Goal: Information Seeking & Learning: Learn about a topic

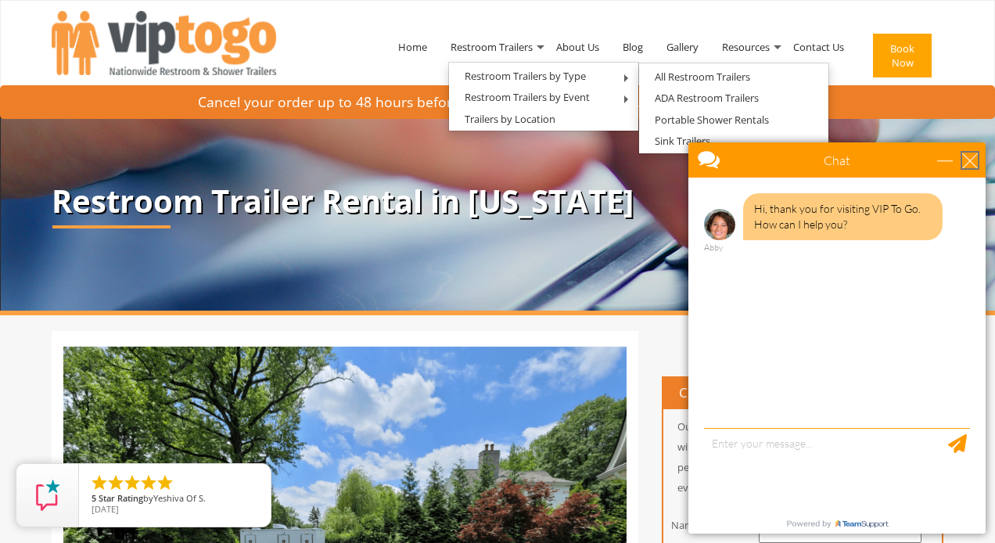
click at [966, 153] on div "close" at bounding box center [970, 161] width 16 height 16
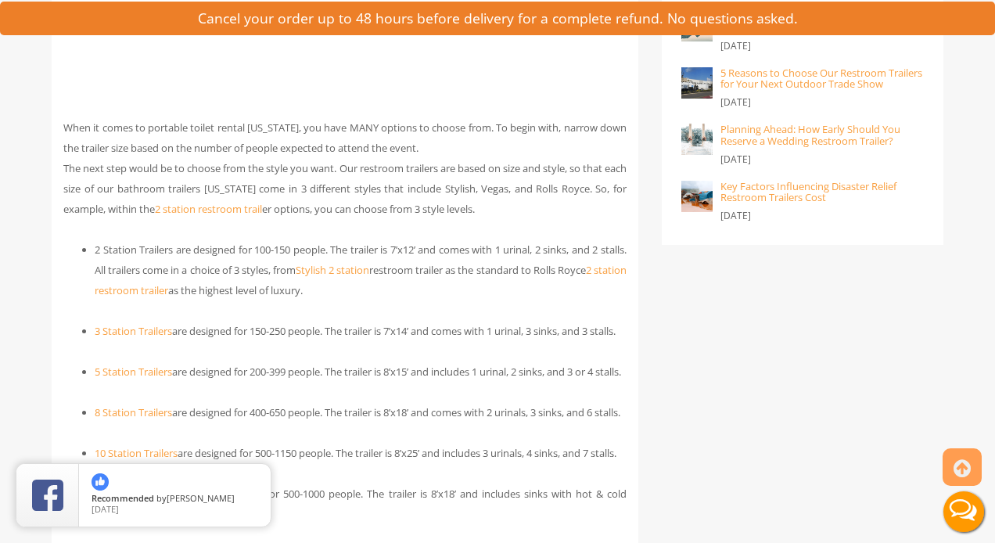
scroll to position [1520, 0]
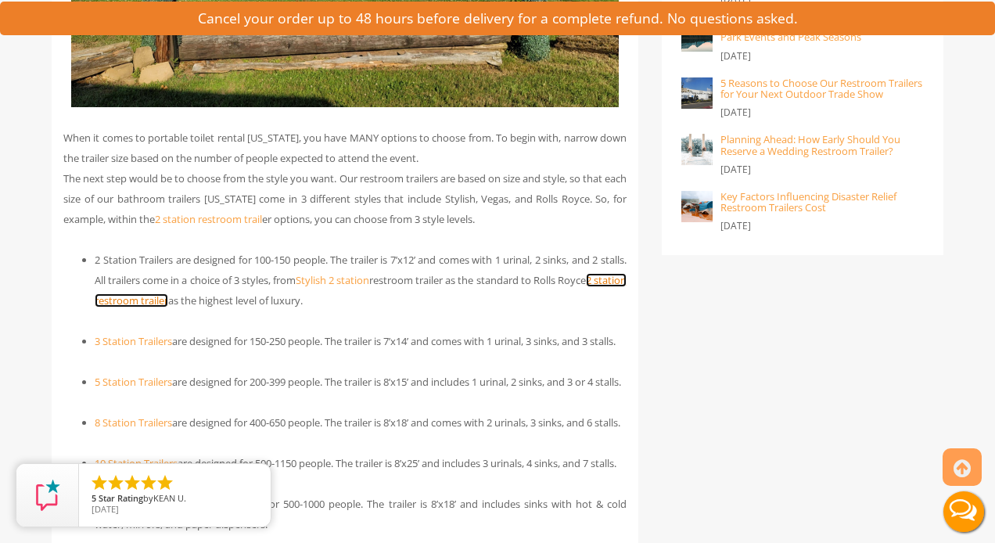
click at [213, 304] on link "2 station restroom trailer" at bounding box center [361, 290] width 532 height 34
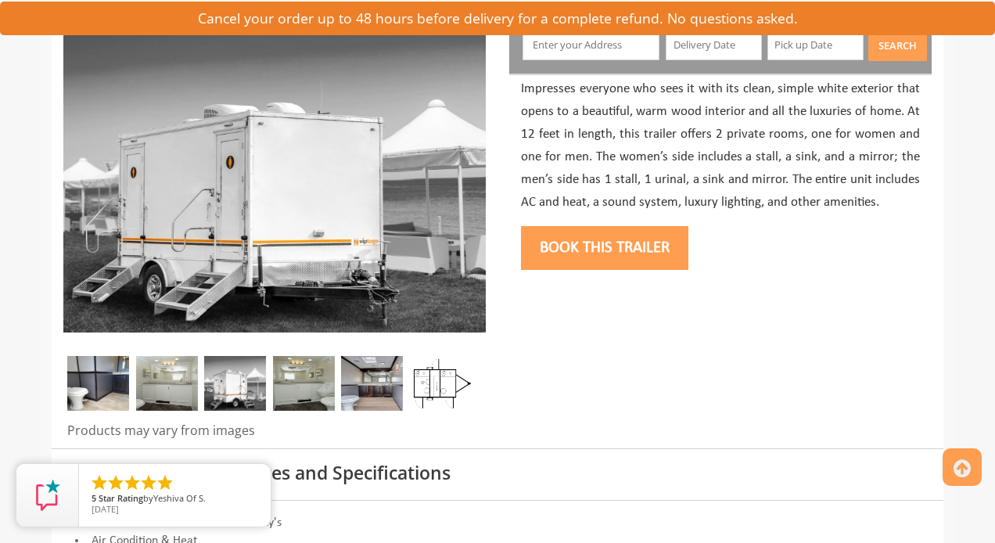
scroll to position [206, 0]
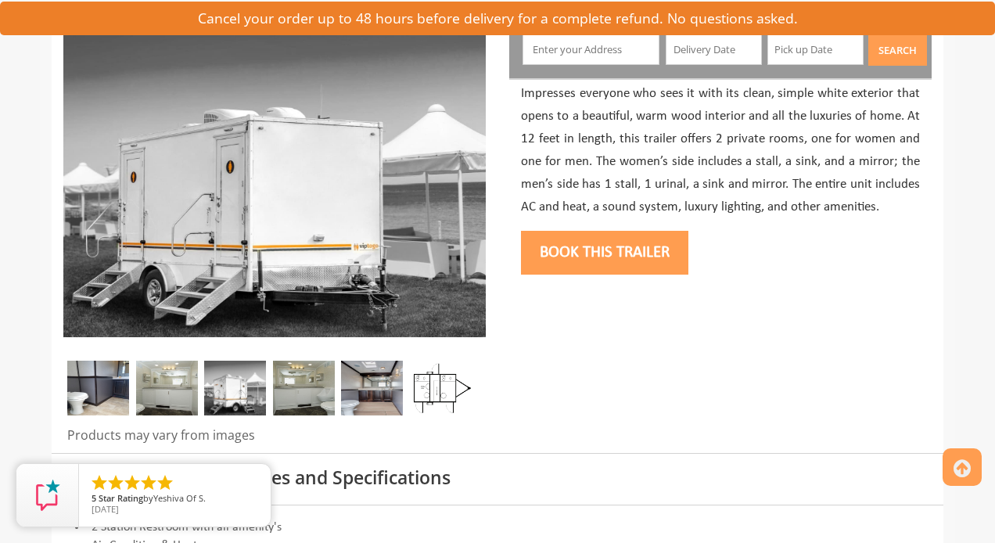
click at [168, 382] on img at bounding box center [167, 388] width 62 height 55
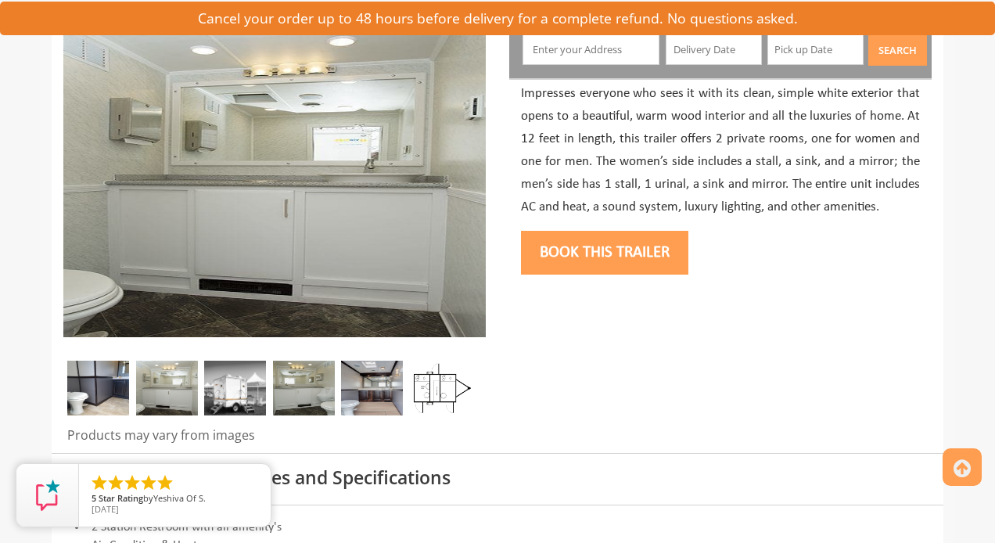
click at [233, 396] on img at bounding box center [235, 388] width 62 height 55
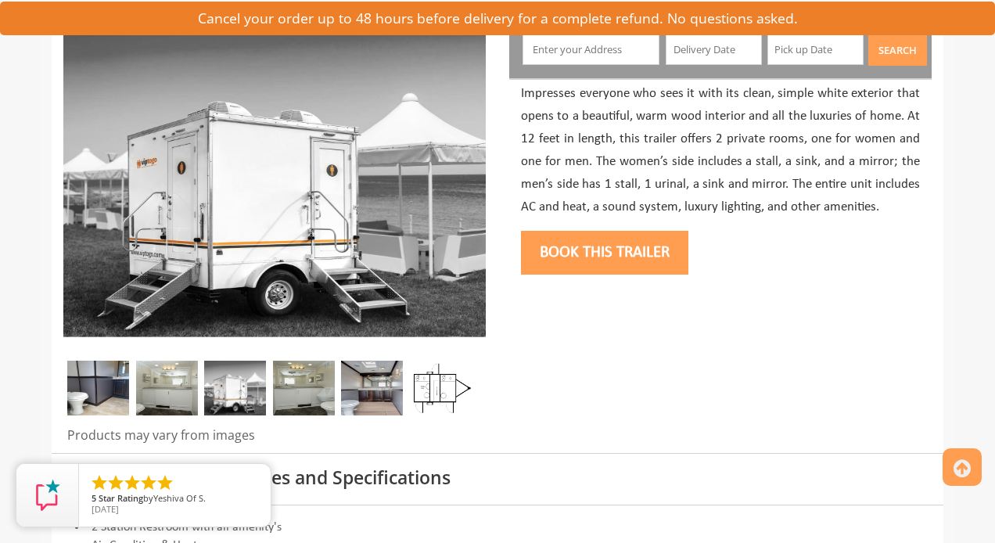
click at [297, 397] on img at bounding box center [304, 388] width 62 height 55
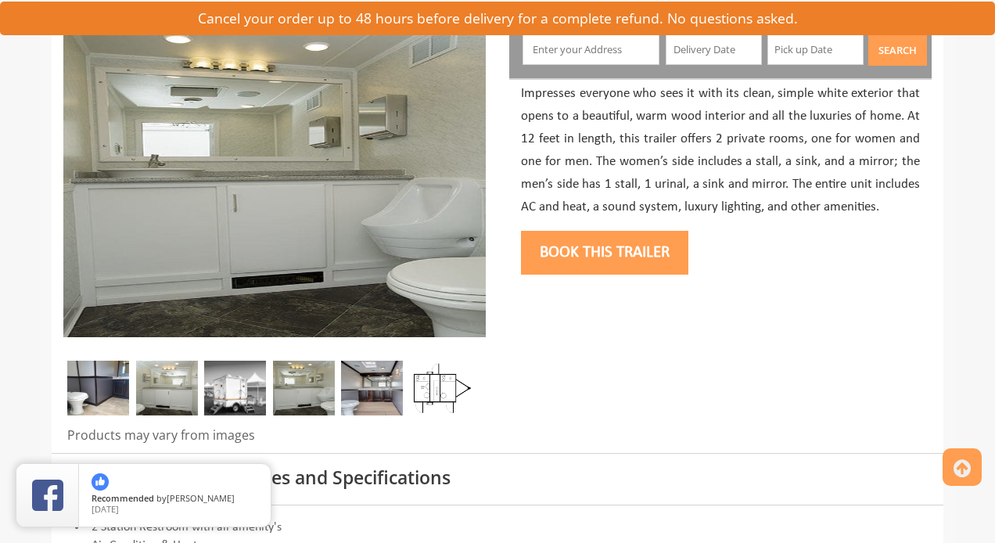
click at [378, 406] on img at bounding box center [372, 388] width 62 height 55
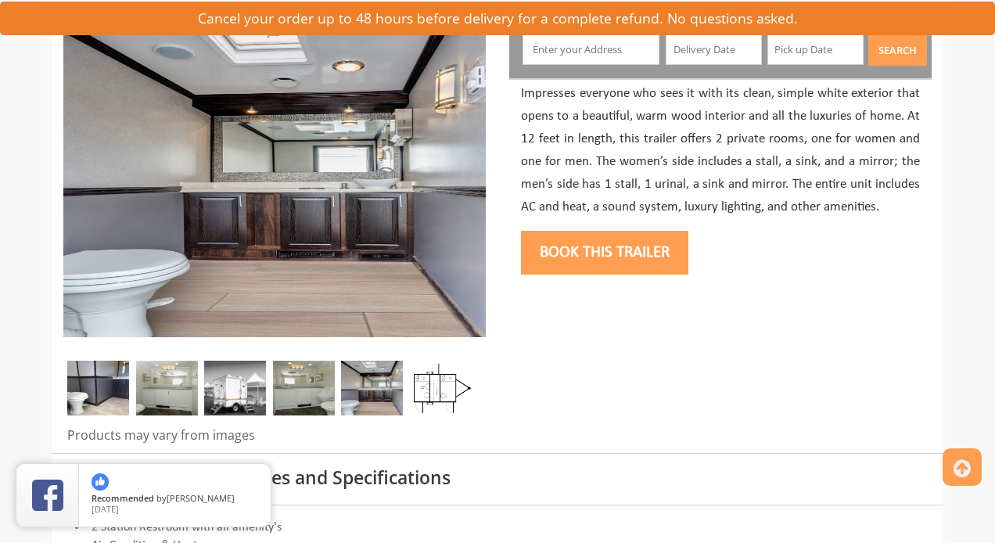
click at [424, 398] on img at bounding box center [440, 388] width 62 height 55
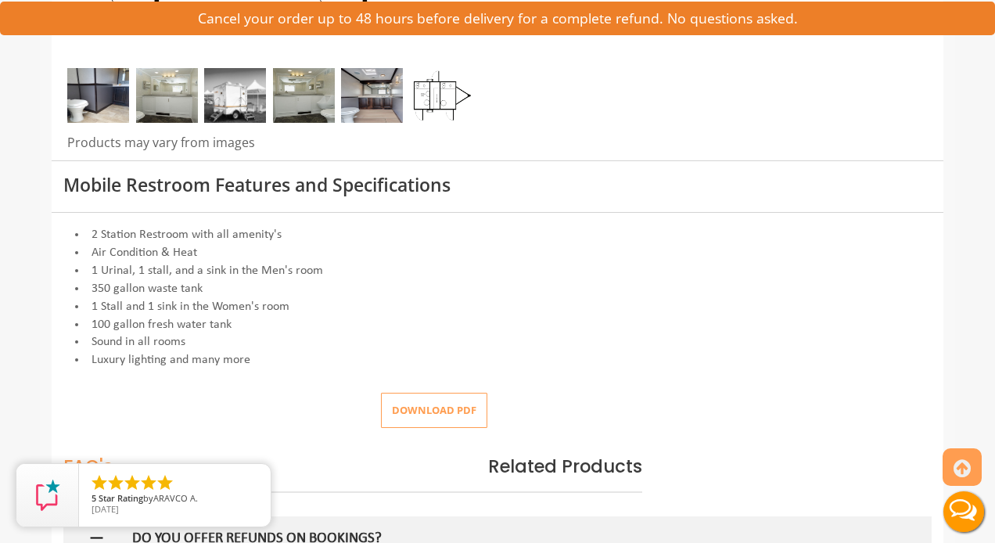
scroll to position [0, 0]
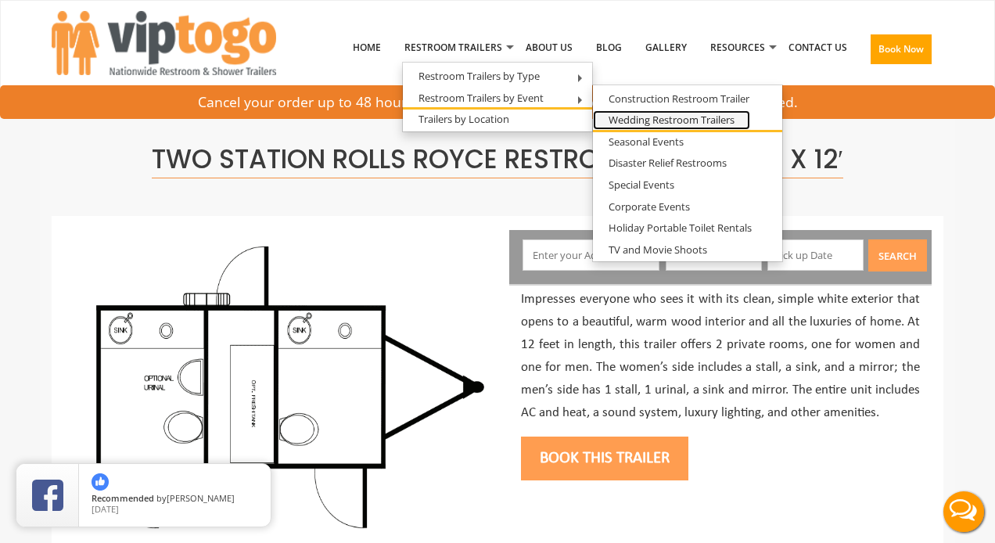
click at [703, 115] on link "Wedding Restroom Trailers" at bounding box center [671, 120] width 157 height 20
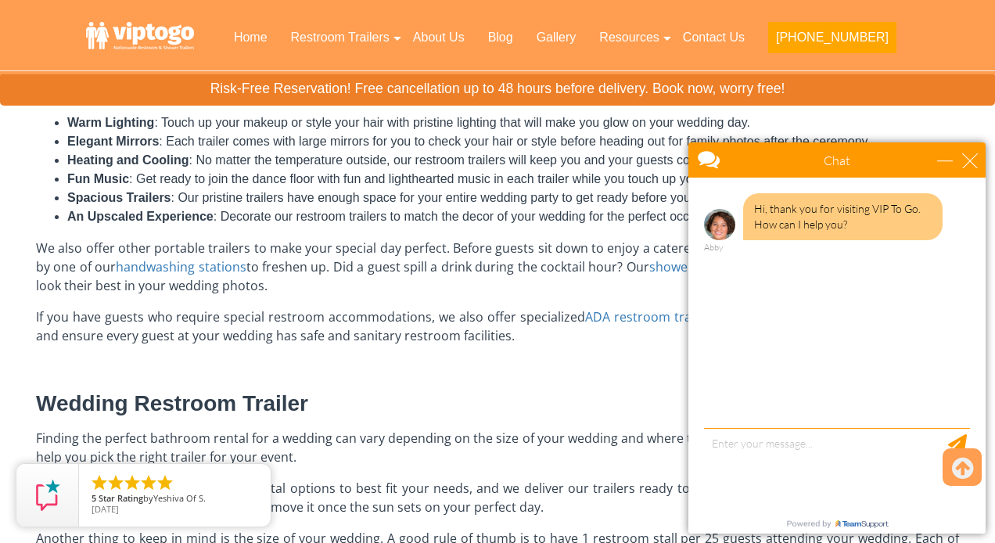
scroll to position [756, 0]
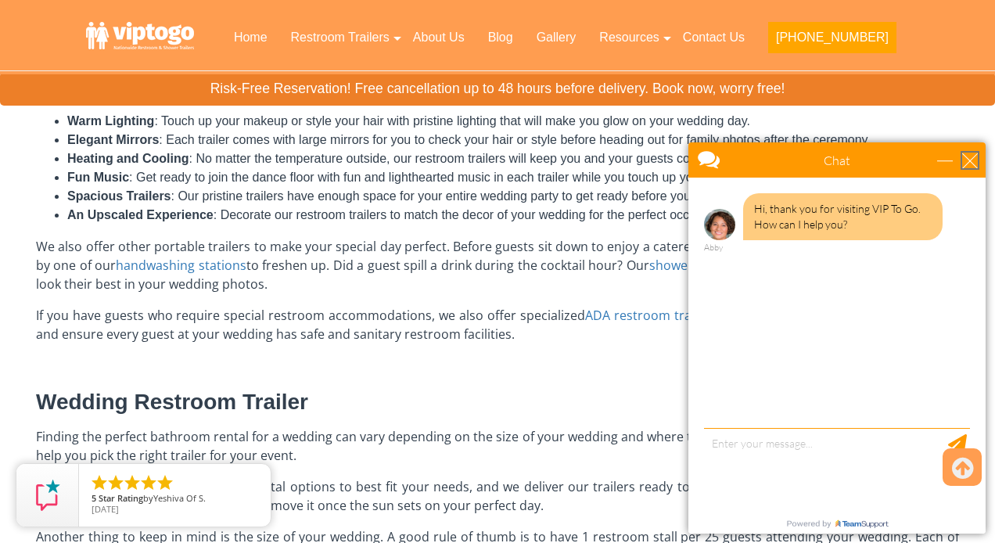
click at [969, 157] on div "close" at bounding box center [970, 161] width 16 height 16
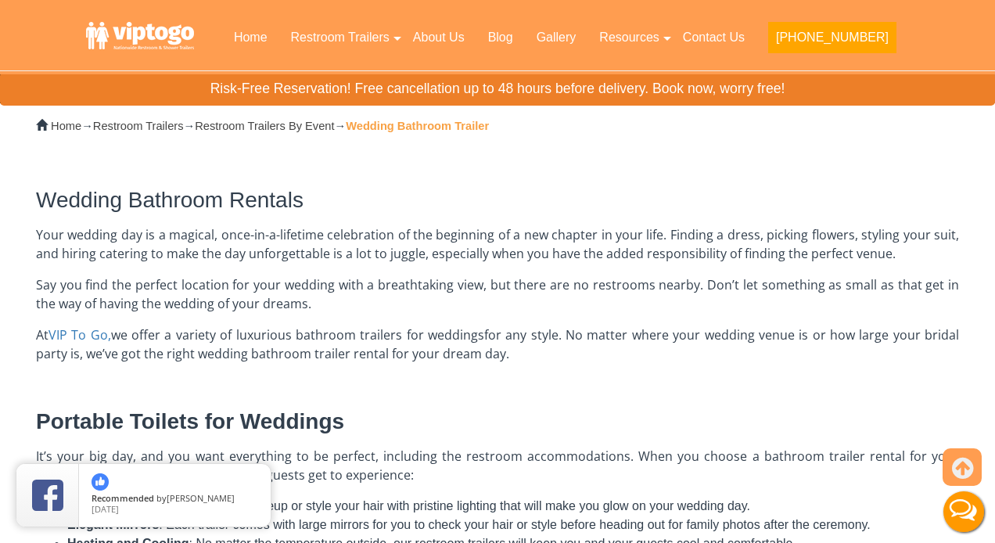
scroll to position [0, 0]
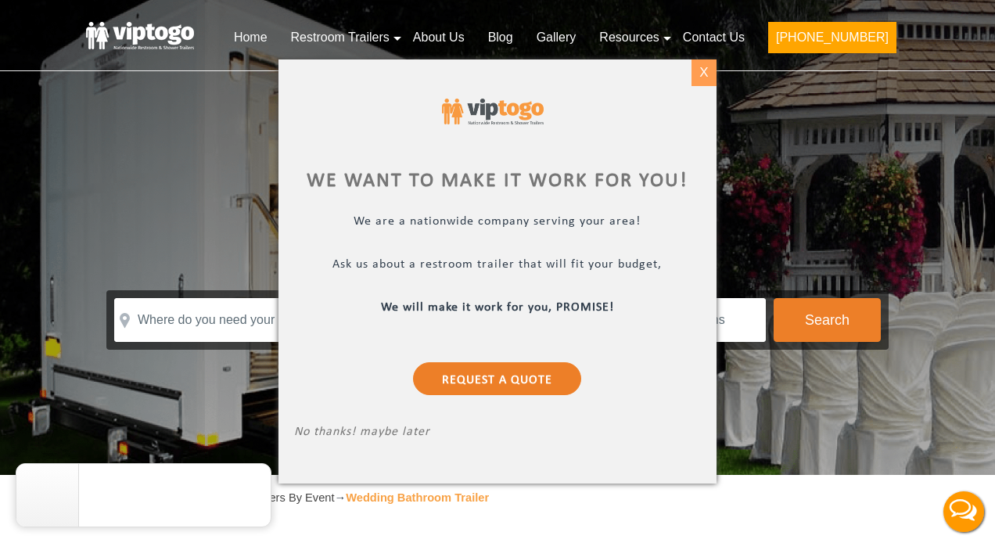
click at [705, 70] on div "X" at bounding box center [704, 72] width 24 height 27
